Goal: Find specific page/section: Find specific page/section

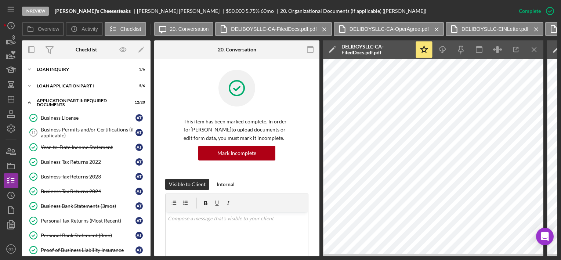
scroll to position [262, 0]
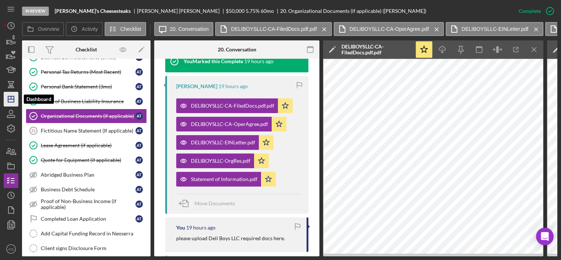
click at [5, 101] on icon "Icon/Dashboard" at bounding box center [11, 99] width 18 height 18
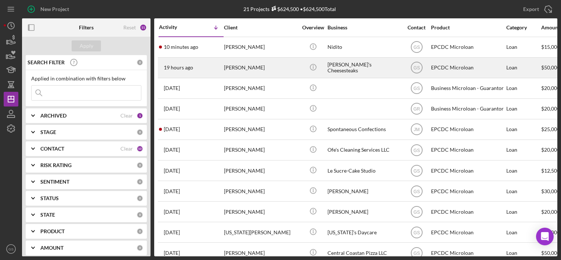
click at [334, 67] on div "[PERSON_NAME]'s Cheesesteaks" at bounding box center [364, 67] width 73 height 19
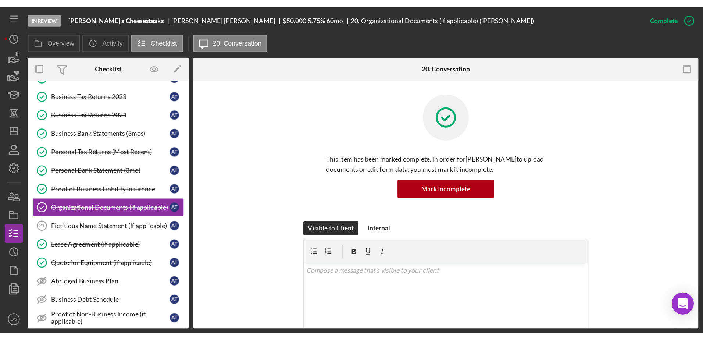
scroll to position [105, 0]
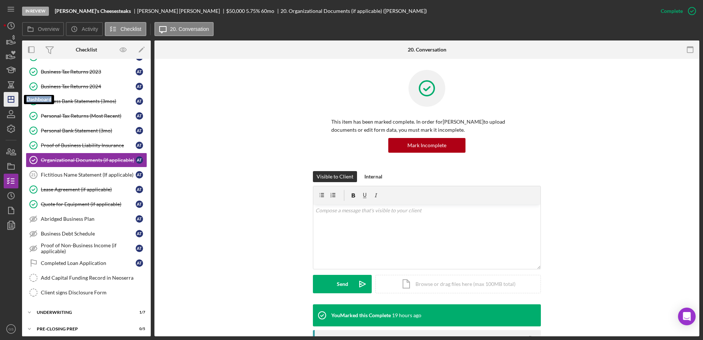
click at [8, 101] on polygon "button" at bounding box center [11, 99] width 6 height 6
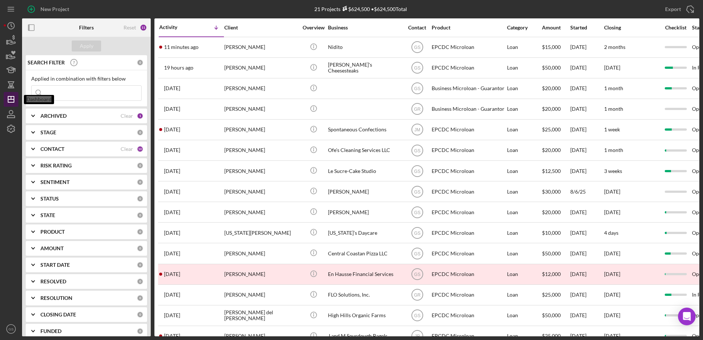
click at [14, 101] on polygon "button" at bounding box center [11, 99] width 6 height 6
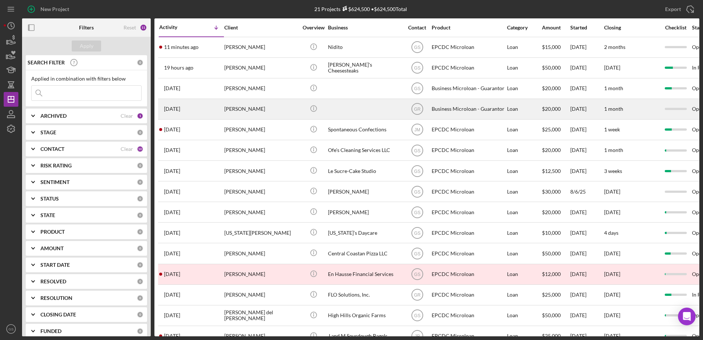
click at [237, 110] on div "[PERSON_NAME]" at bounding box center [260, 108] width 73 height 19
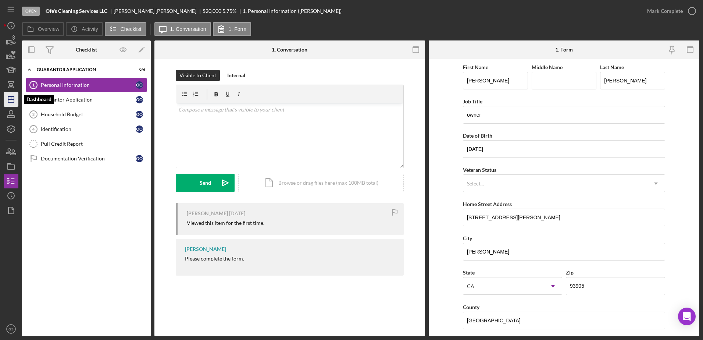
click at [13, 101] on icon "Icon/Dashboard" at bounding box center [11, 99] width 18 height 18
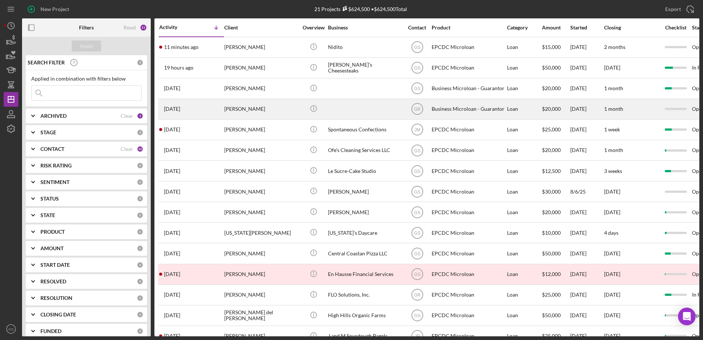
click at [482, 111] on div "Business Microloan - Guarantor" at bounding box center [467, 108] width 73 height 19
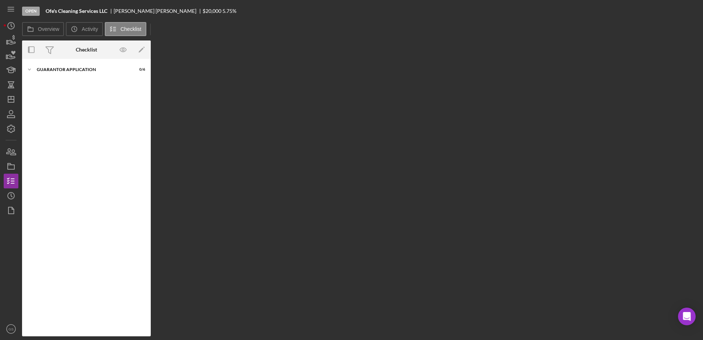
click at [482, 111] on div "Overview Internal Workflow Stage Open Icon/Dropdown Arrow Archive (can unarchiv…" at bounding box center [360, 187] width 677 height 295
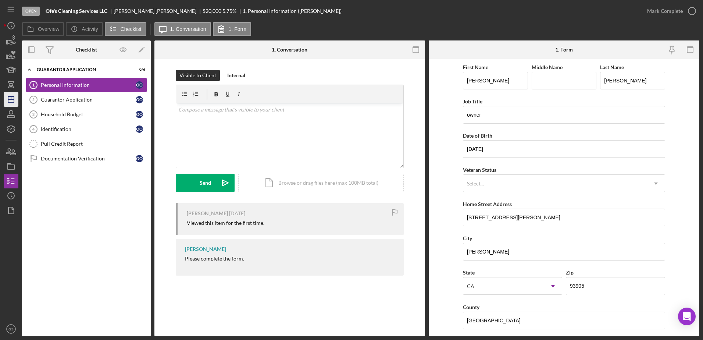
drag, startPoint x: 545, startPoint y: 156, endPoint x: 12, endPoint y: 100, distance: 536.2
click at [12, 99] on line "button" at bounding box center [11, 99] width 6 height 0
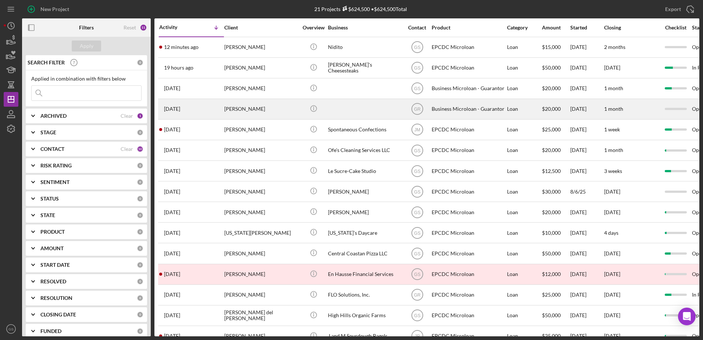
click at [275, 112] on div "[PERSON_NAME]" at bounding box center [260, 108] width 73 height 19
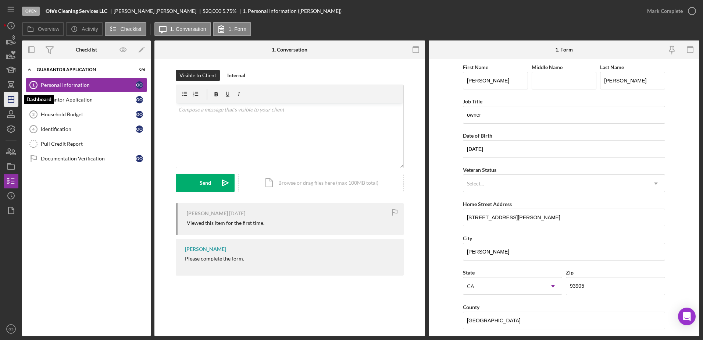
click at [15, 100] on icon "Icon/Dashboard" at bounding box center [11, 99] width 18 height 18
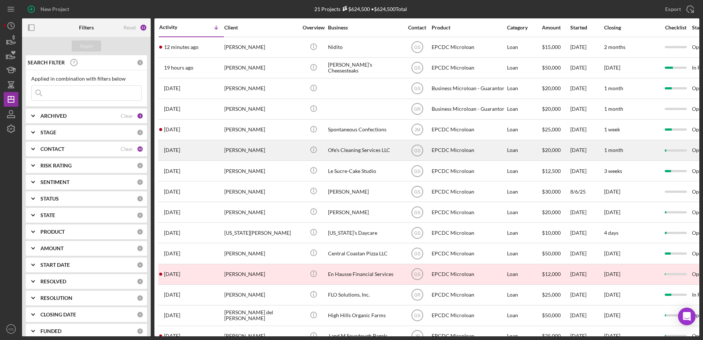
click at [361, 147] on div "Ofe's Cleaning Services LLC" at bounding box center [364, 149] width 73 height 19
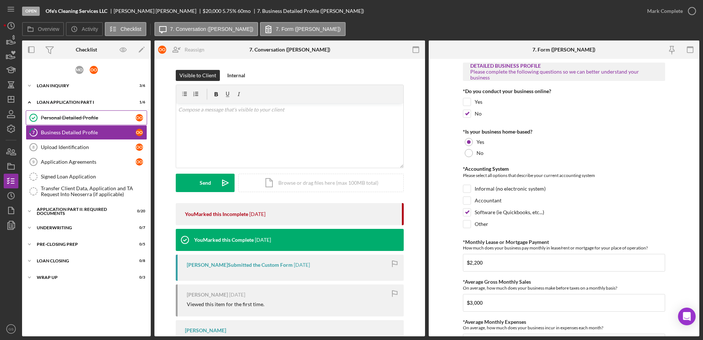
click at [80, 123] on link "Personal Detailed Profile Personal Detailed Profile o O" at bounding box center [86, 117] width 121 height 15
